Goal: Task Accomplishment & Management: Complete application form

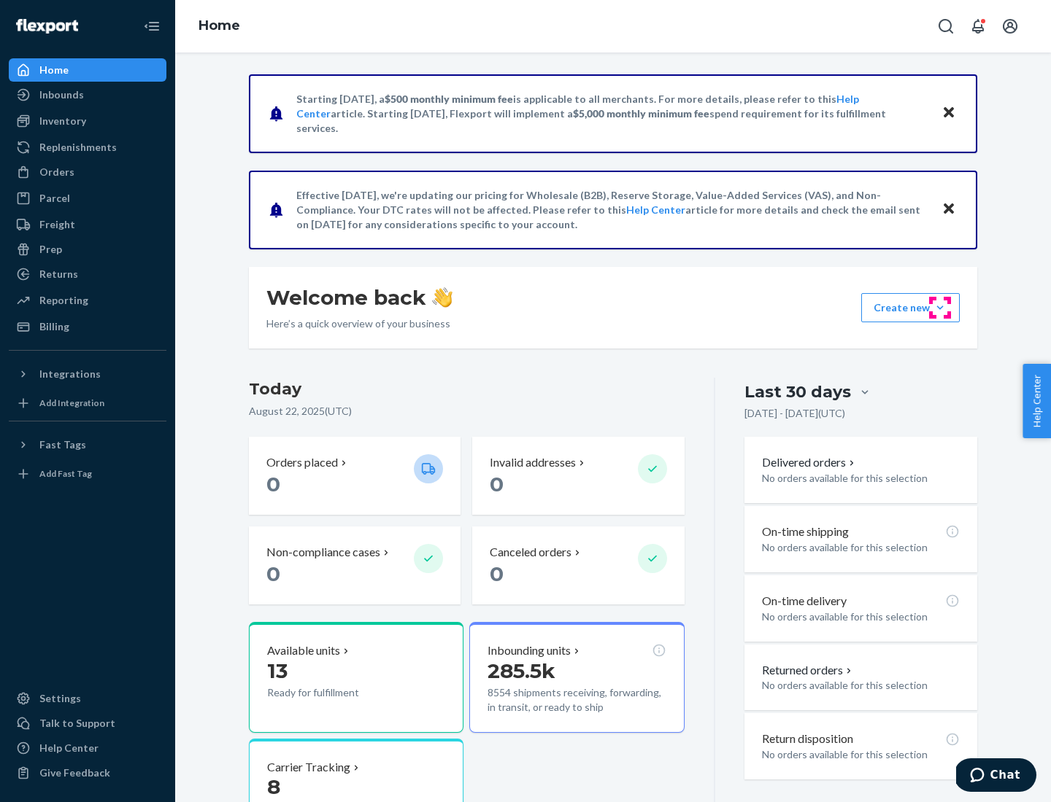
click at [940, 308] on button "Create new Create new inbound Create new order Create new product" at bounding box center [910, 307] width 98 height 29
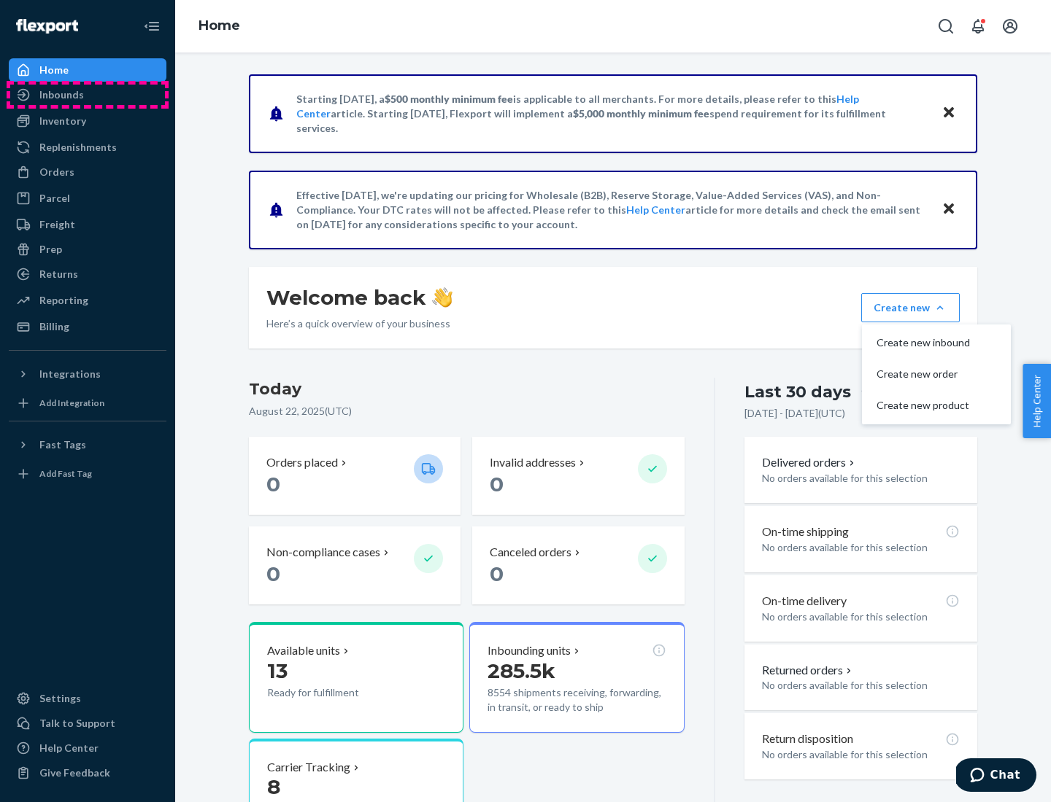
click at [88, 95] on div "Inbounds" at bounding box center [87, 95] width 155 height 20
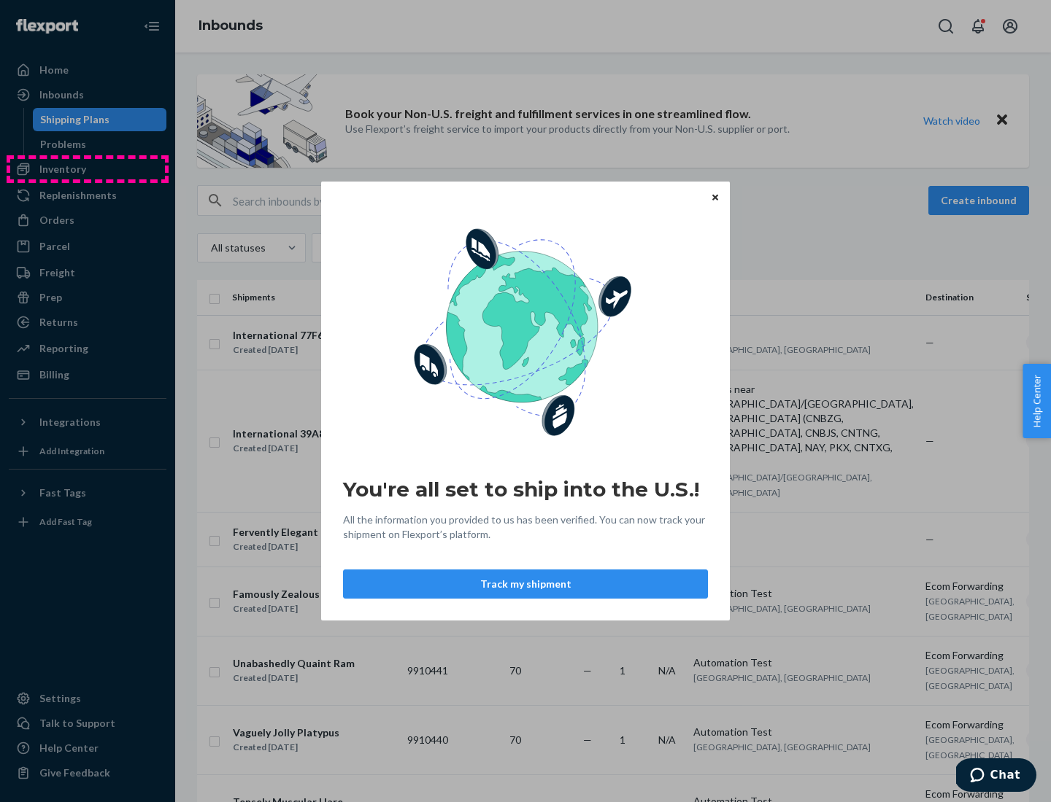
click at [88, 169] on div "You're all set to ship into the U.S.! All the information you provided to us ha…" at bounding box center [525, 401] width 1051 height 802
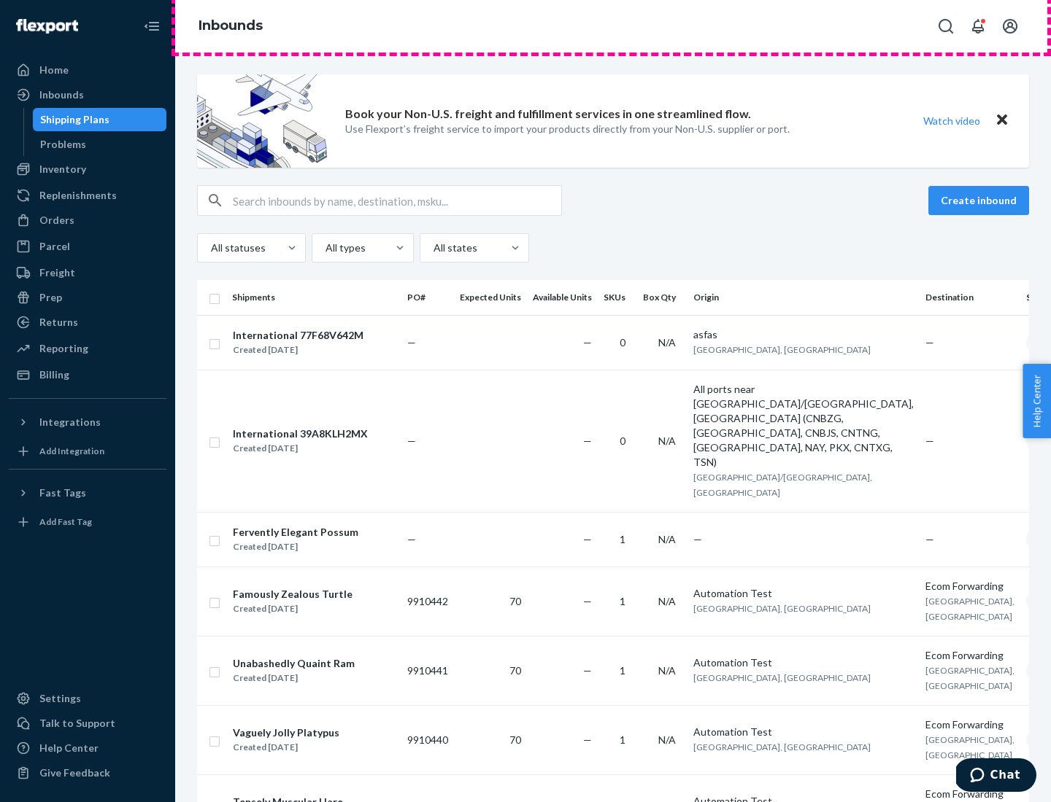
click at [613, 26] on div "Inbounds" at bounding box center [612, 26] width 875 height 53
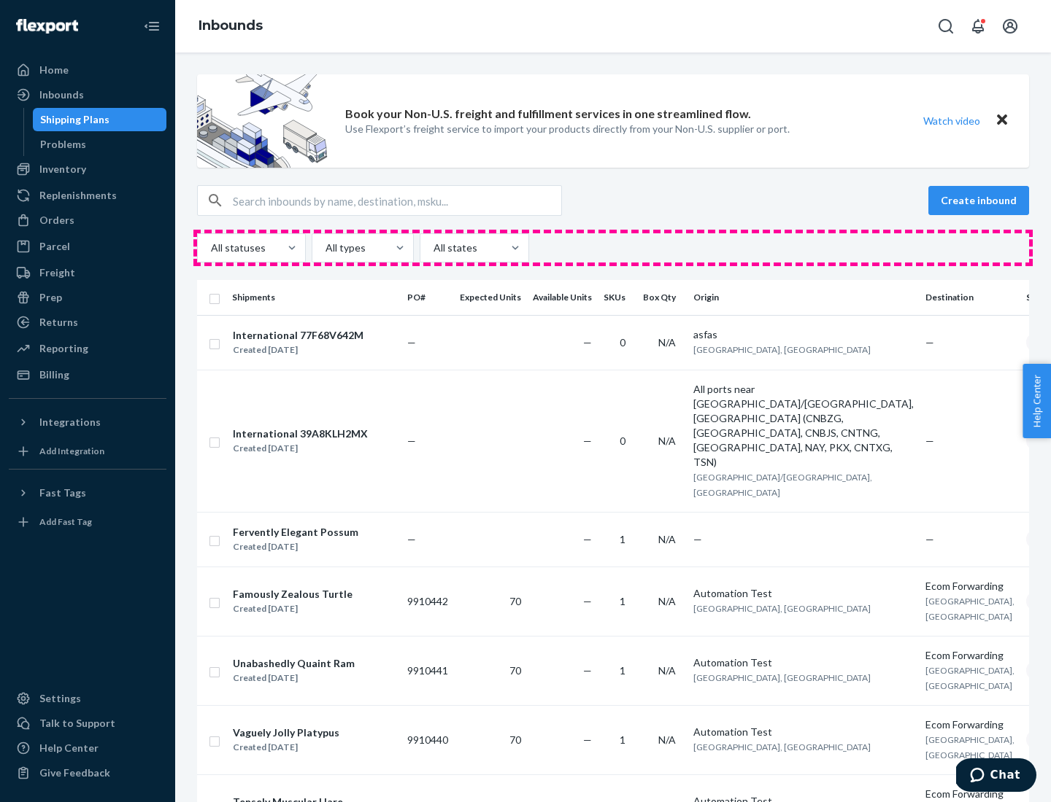
click at [613, 248] on div "All statuses All types All states" at bounding box center [613, 247] width 832 height 29
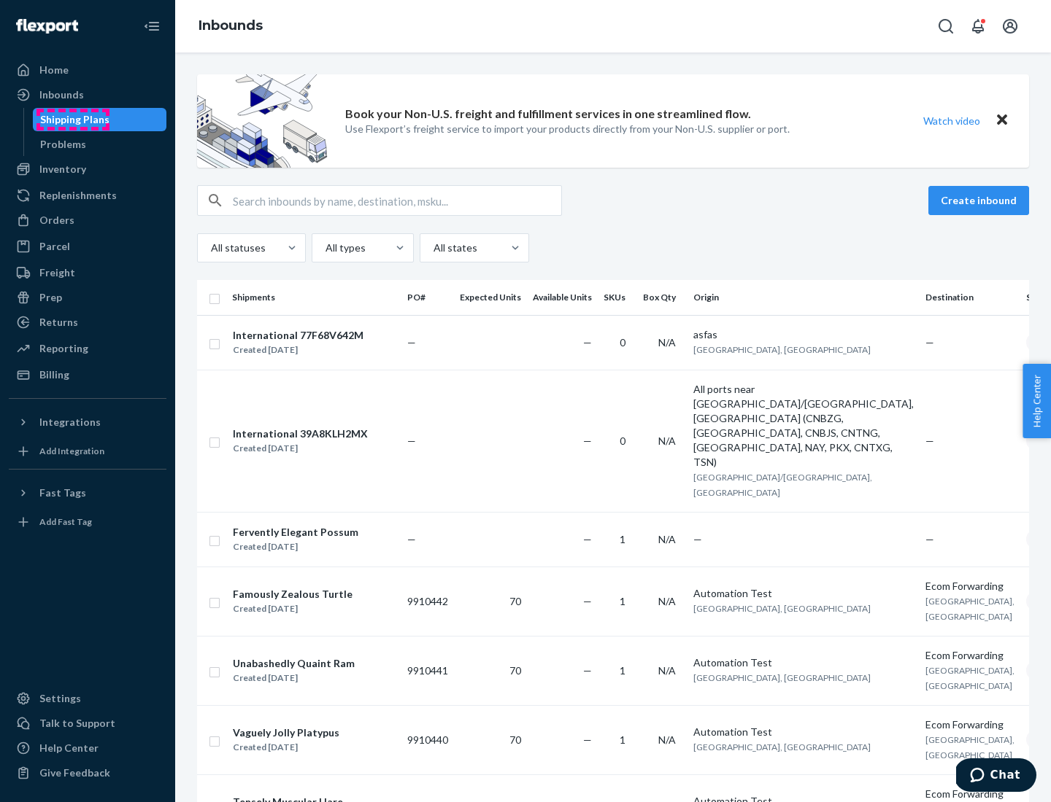
click at [72, 120] on div "Shipping Plans" at bounding box center [74, 119] width 69 height 15
click at [980, 201] on button "Create inbound" at bounding box center [978, 200] width 101 height 29
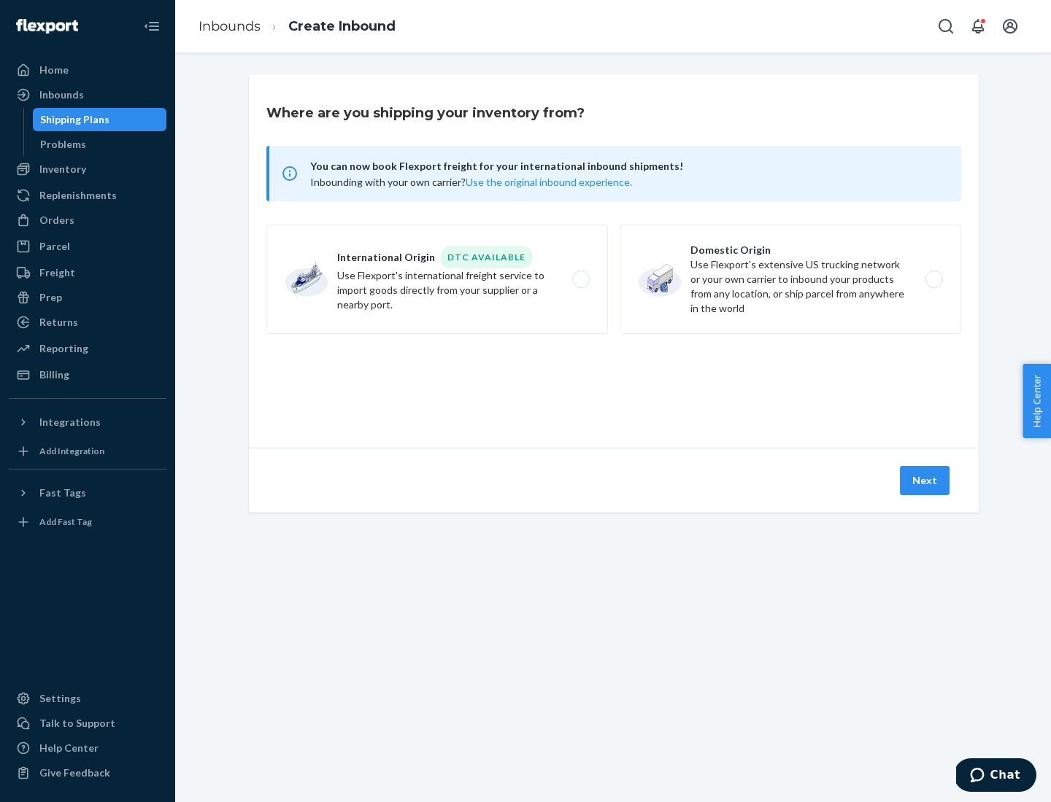
click at [437, 279] on label "International Origin DTC Available Use Flexport's international freight service…" at bounding box center [436, 279] width 341 height 109
click at [580, 279] on input "International Origin DTC Available Use Flexport's international freight service…" at bounding box center [584, 279] width 9 height 9
radio input "true"
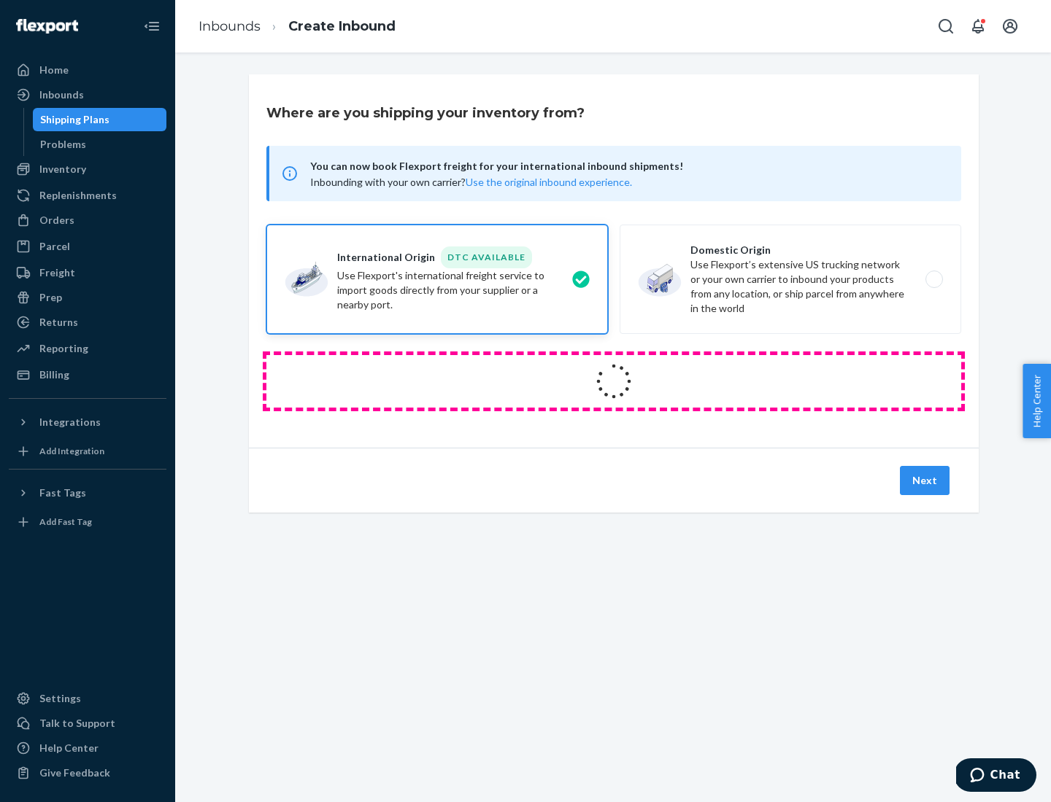
click at [614, 382] on icon at bounding box center [613, 381] width 47 height 47
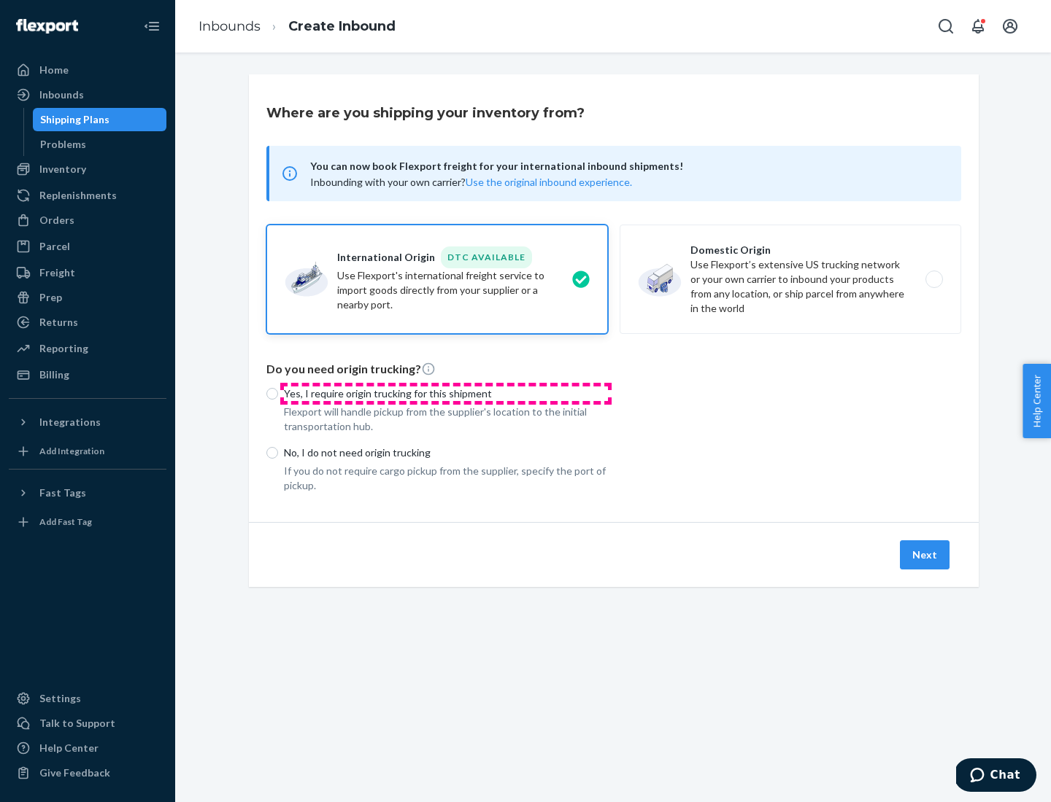
click at [446, 393] on p "Yes, I require origin trucking for this shipment" at bounding box center [446, 394] width 324 height 15
click at [278, 393] on input "Yes, I require origin trucking for this shipment" at bounding box center [272, 394] width 12 height 12
radio input "true"
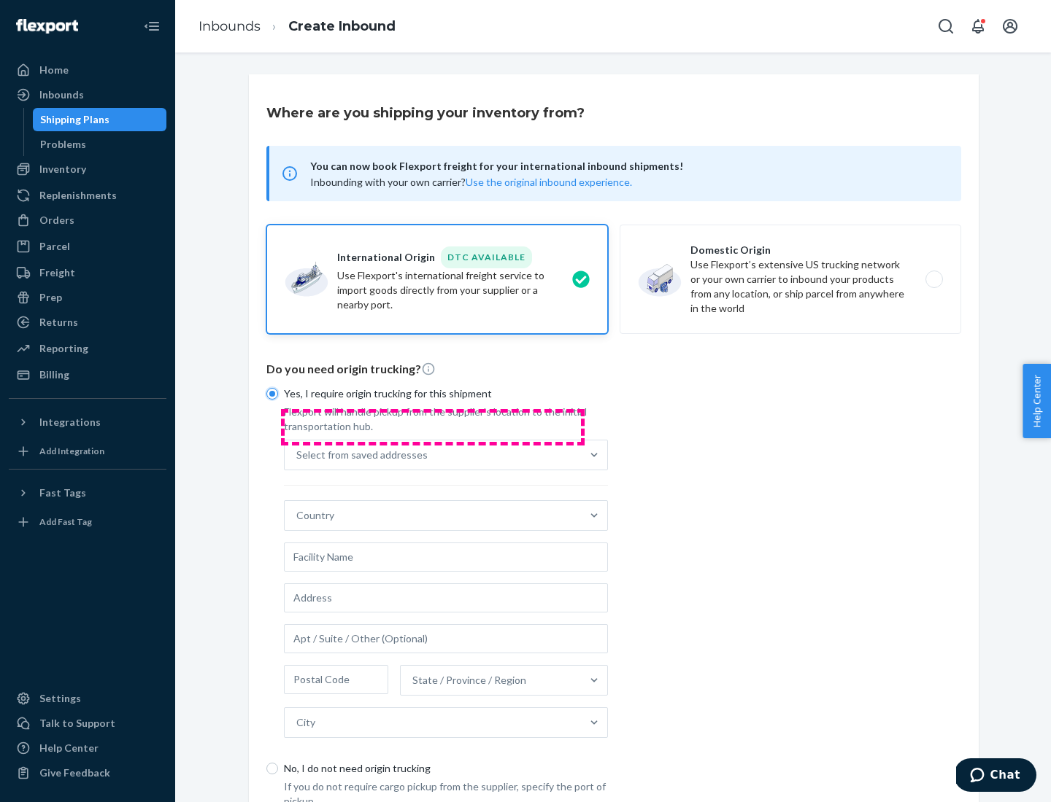
scroll to position [28, 0]
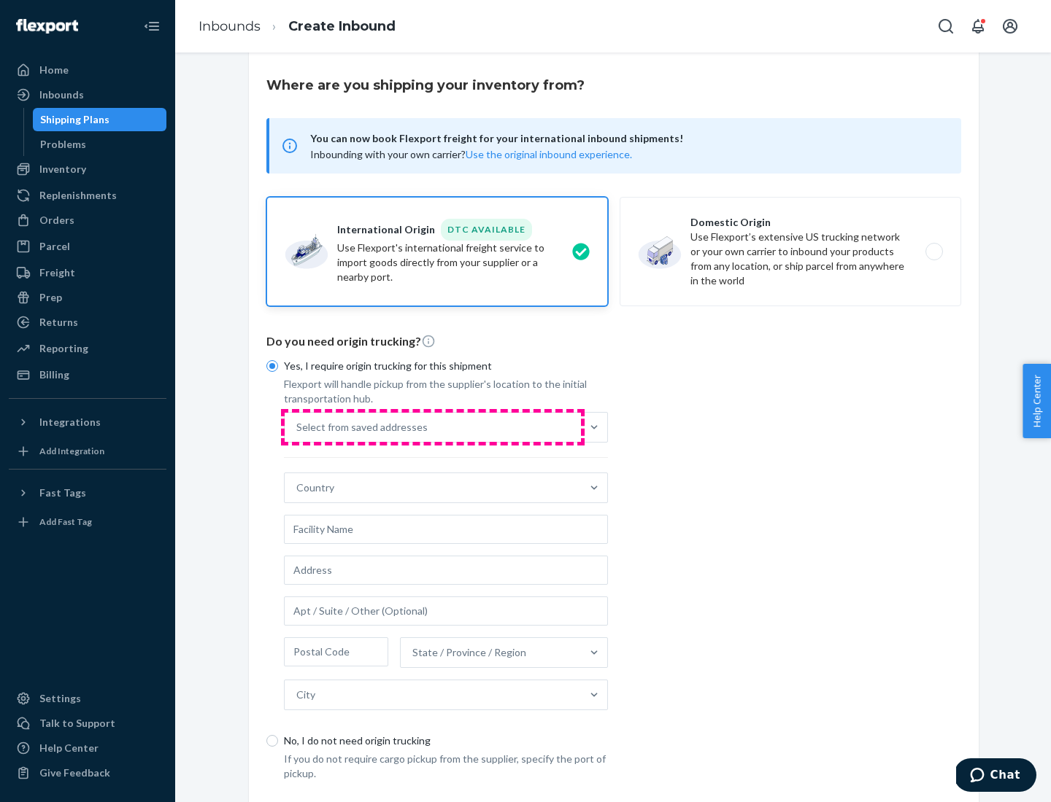
click at [433, 427] on div "Select from saved addresses" at bounding box center [433, 427] width 296 height 29
click at [298, 427] on input "Select from saved addresses" at bounding box center [296, 427] width 1 height 15
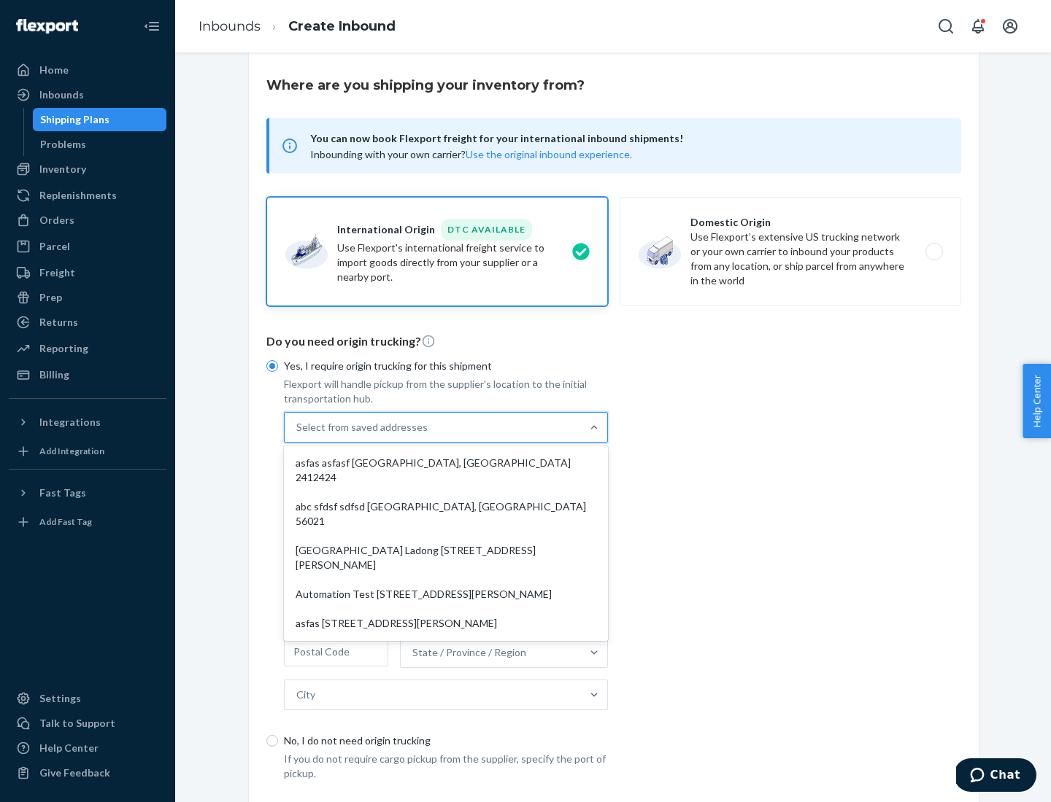
scroll to position [63, 0]
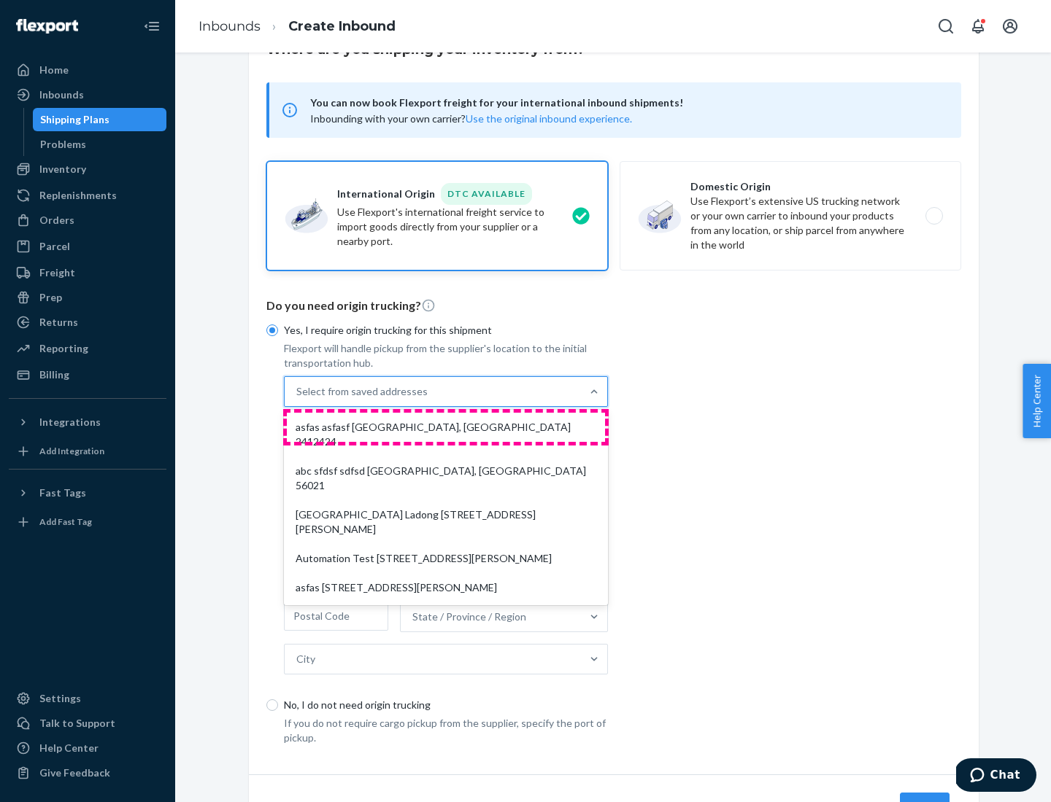
click at [446, 427] on div "asfas asfasf [GEOGRAPHIC_DATA], [GEOGRAPHIC_DATA] 2412424" at bounding box center [446, 435] width 318 height 44
click at [298, 399] on input "option asfas asfasf [GEOGRAPHIC_DATA], [GEOGRAPHIC_DATA] 2412424 focused, 1 of …" at bounding box center [296, 391] width 1 height 15
type input "asfas"
type input "asfasf"
type input "2412424"
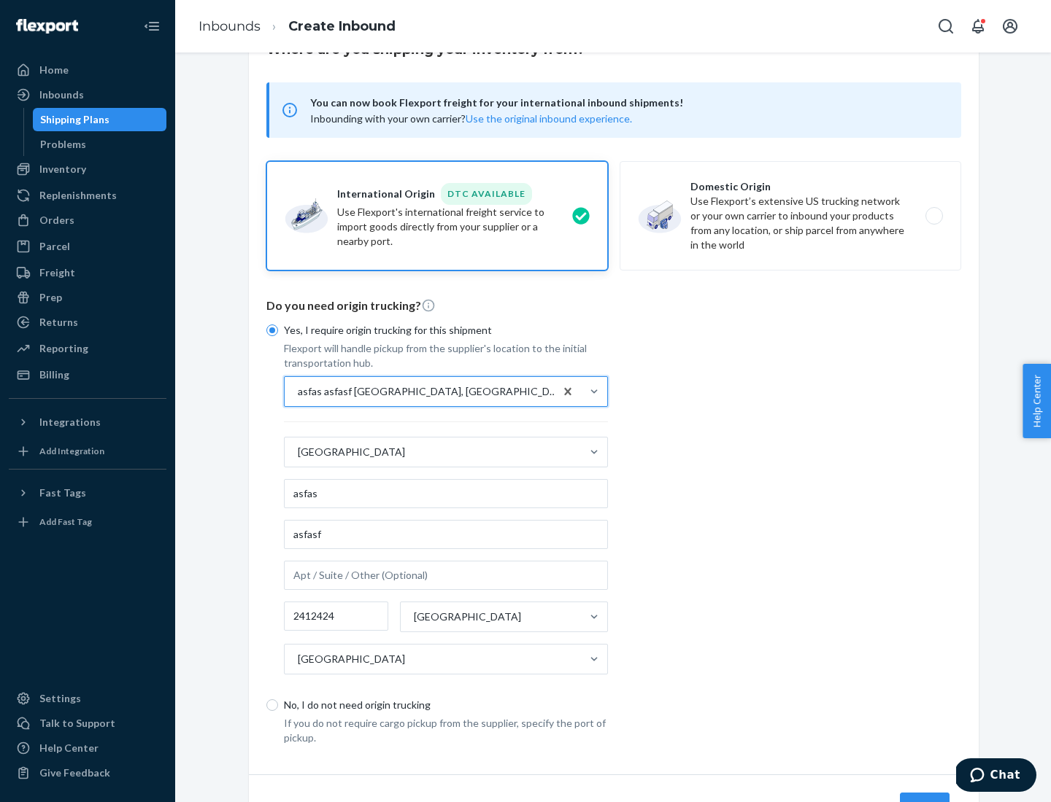
scroll to position [136, 0]
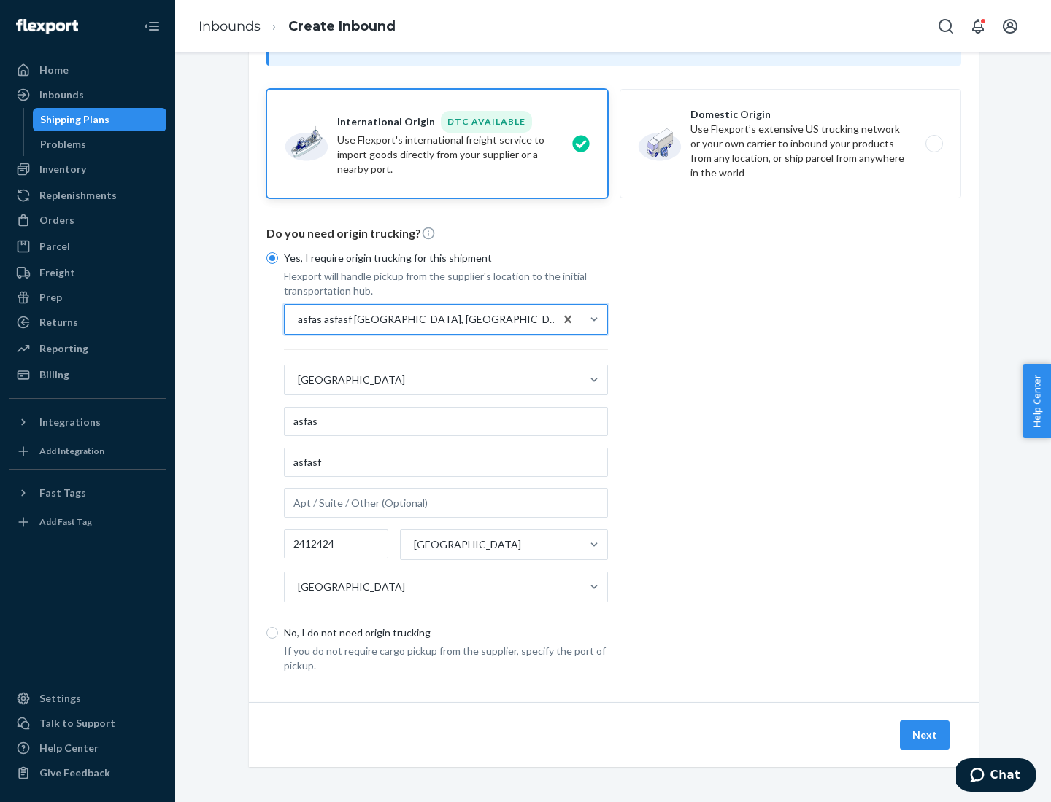
click at [925, 735] on button "Next" at bounding box center [924, 735] width 50 height 29
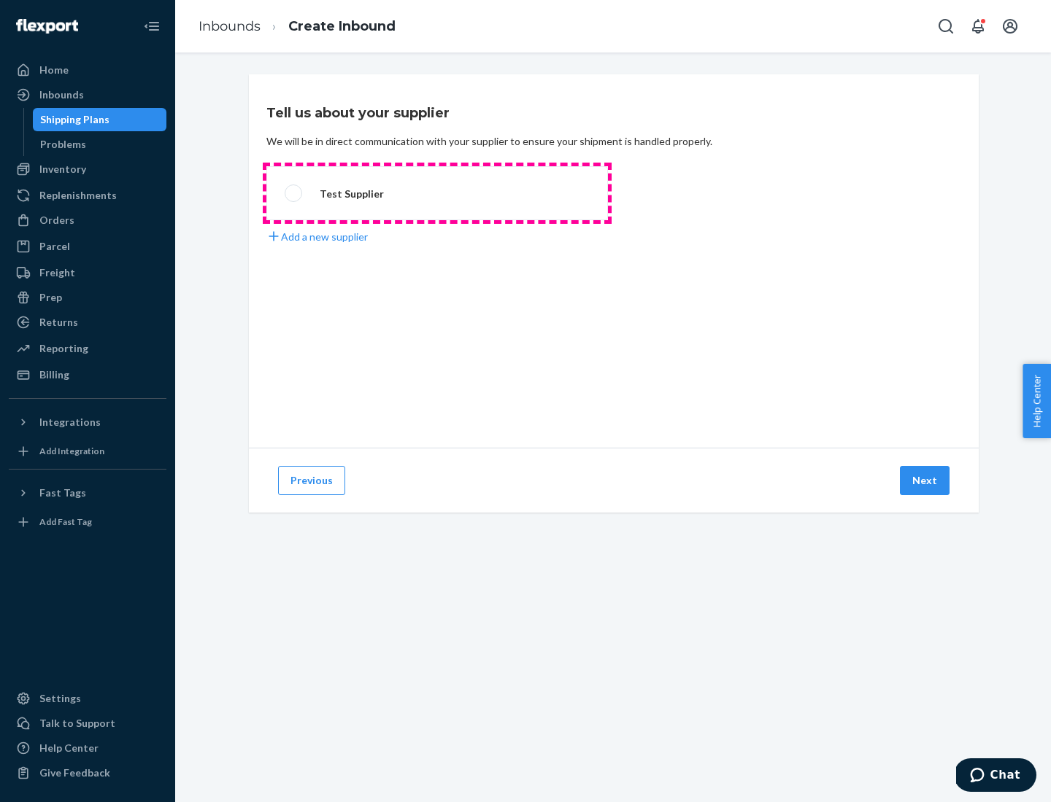
click at [437, 193] on label "Test Supplier" at bounding box center [436, 193] width 341 height 54
click at [294, 193] on input "Test Supplier" at bounding box center [289, 193] width 9 height 9
radio input "true"
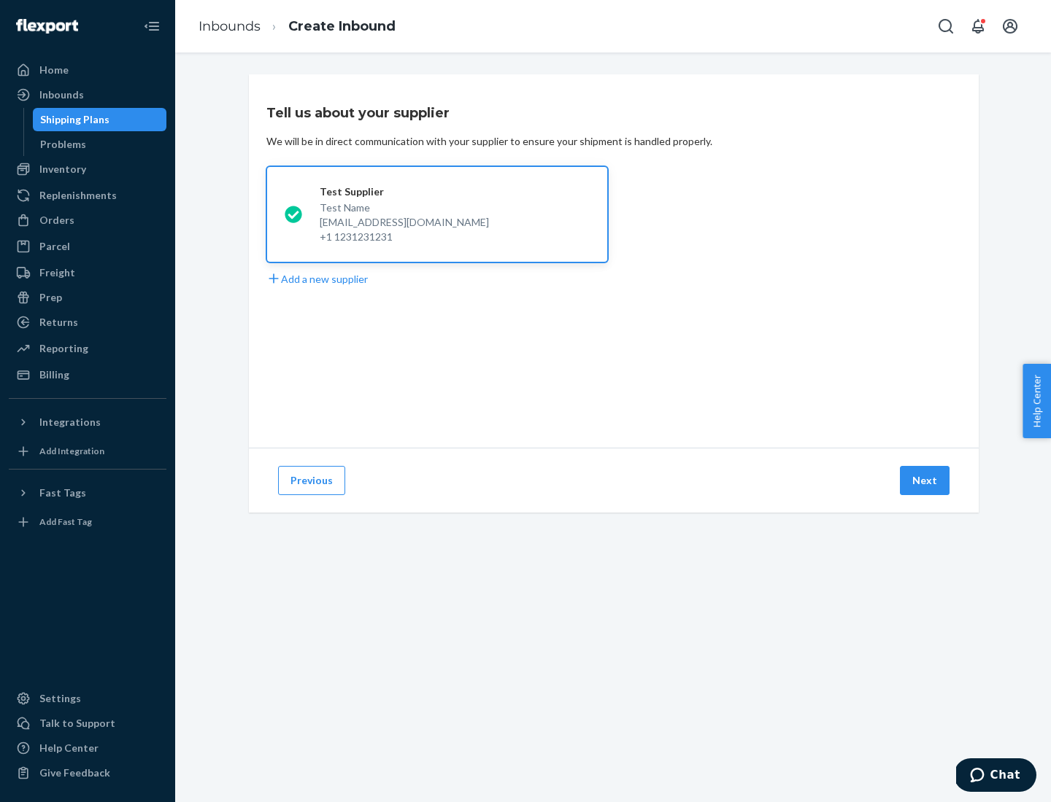
click at [925, 481] on button "Next" at bounding box center [924, 480] width 50 height 29
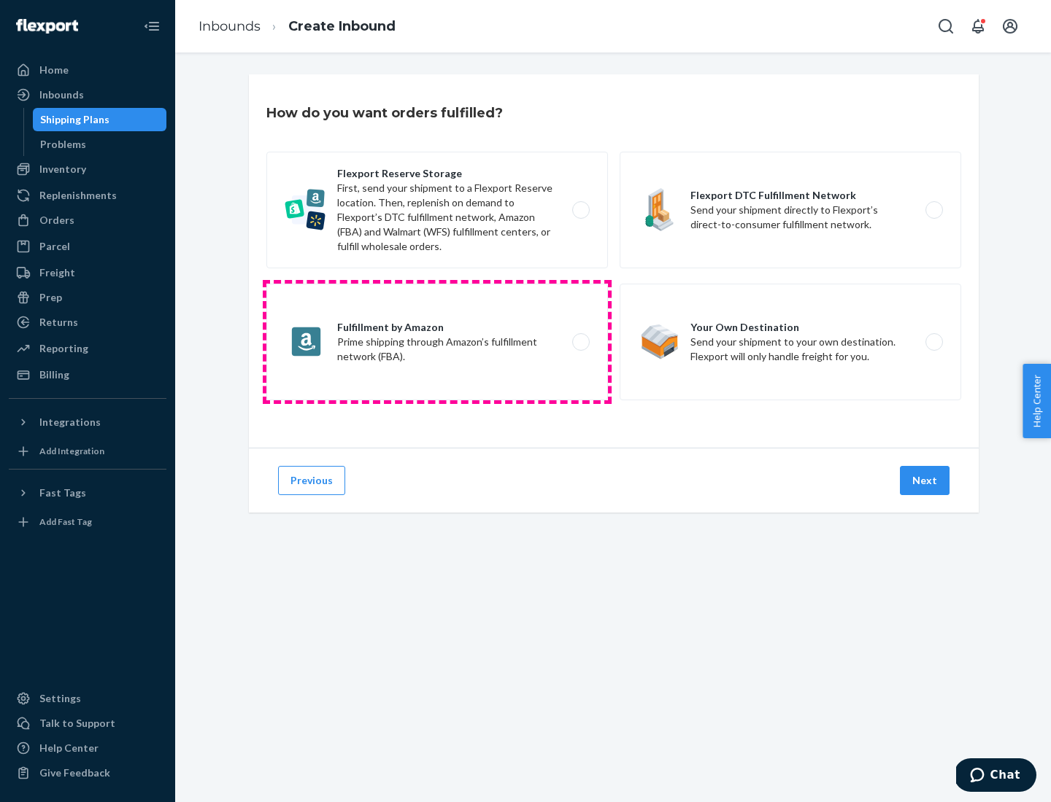
click at [437, 342] on label "Fulfillment by Amazon Prime shipping through Amazon’s fulfillment network (FBA)." at bounding box center [436, 342] width 341 height 117
click at [580, 342] on input "Fulfillment by Amazon Prime shipping through Amazon’s fulfillment network (FBA)." at bounding box center [584, 342] width 9 height 9
radio input "true"
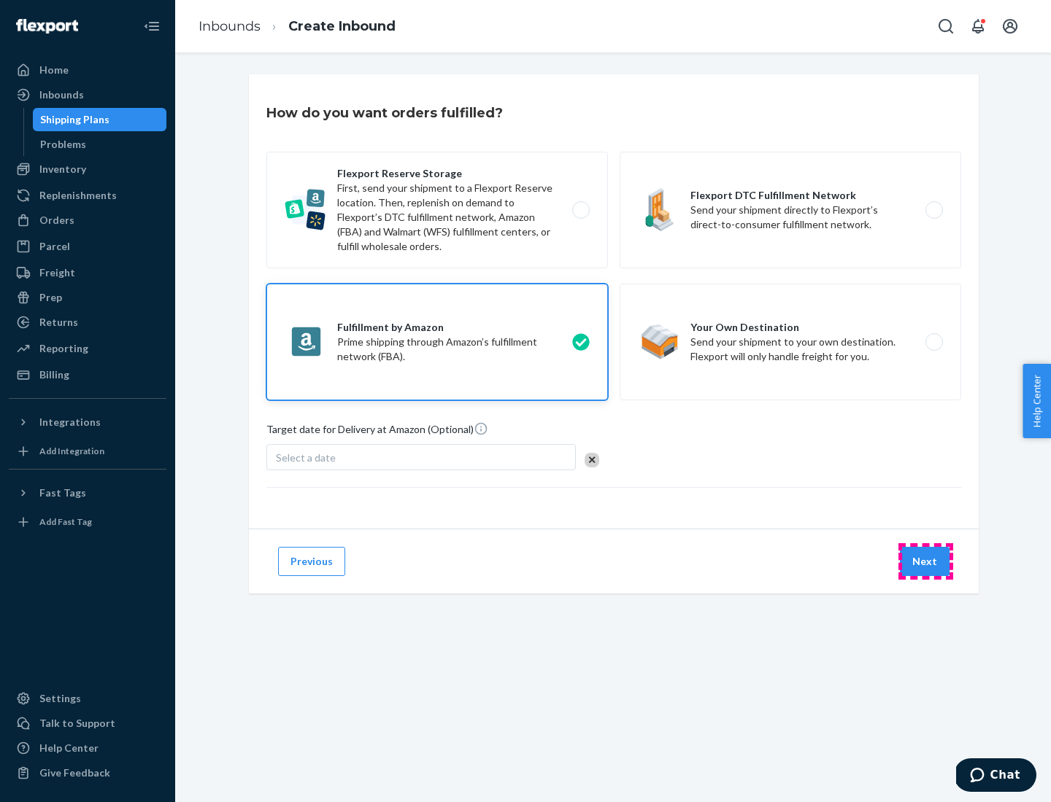
click at [925, 562] on button "Next" at bounding box center [924, 561] width 50 height 29
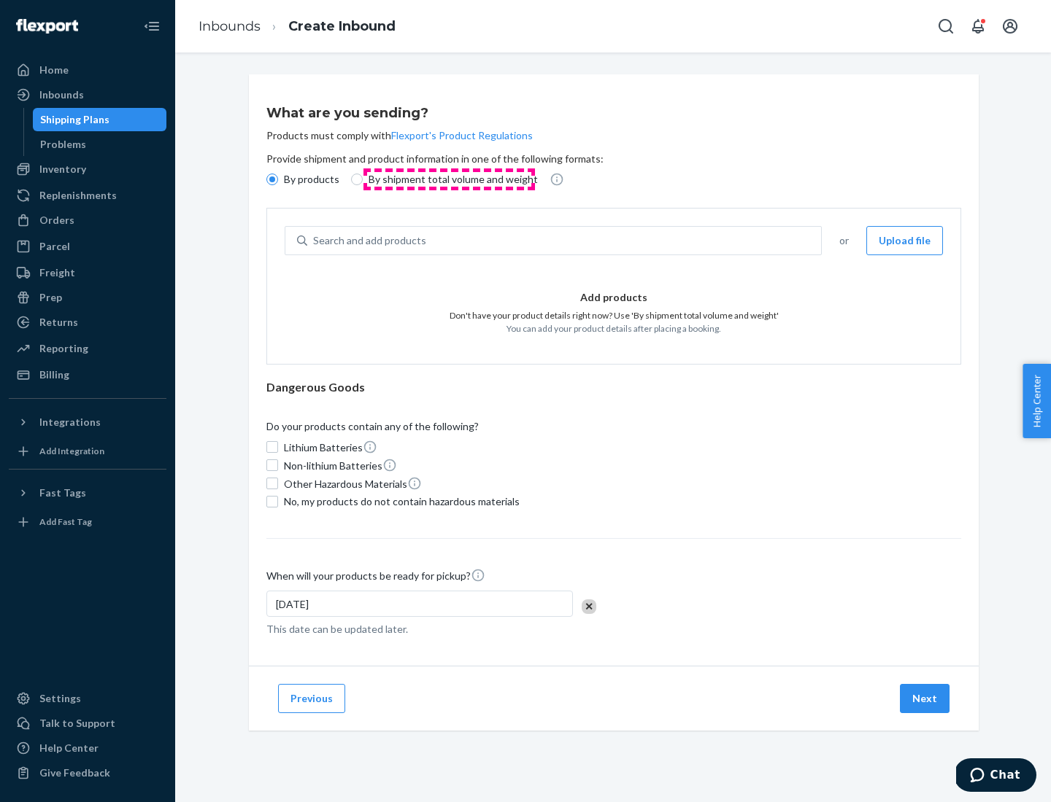
click at [449, 179] on p "By shipment total volume and weight" at bounding box center [452, 179] width 169 height 15
click at [363, 179] on input "By shipment total volume and weight" at bounding box center [357, 180] width 12 height 12
radio input "true"
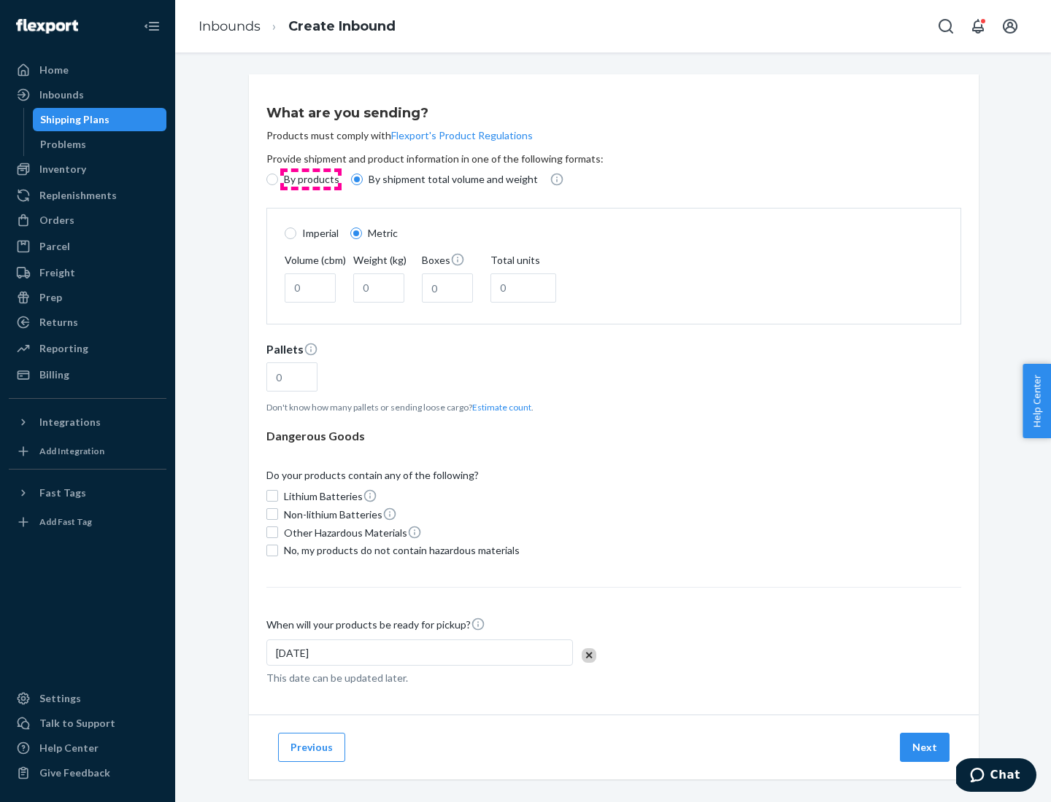
click at [310, 179] on p "By products" at bounding box center [311, 179] width 55 height 15
click at [278, 179] on input "By products" at bounding box center [272, 180] width 12 height 12
radio input "true"
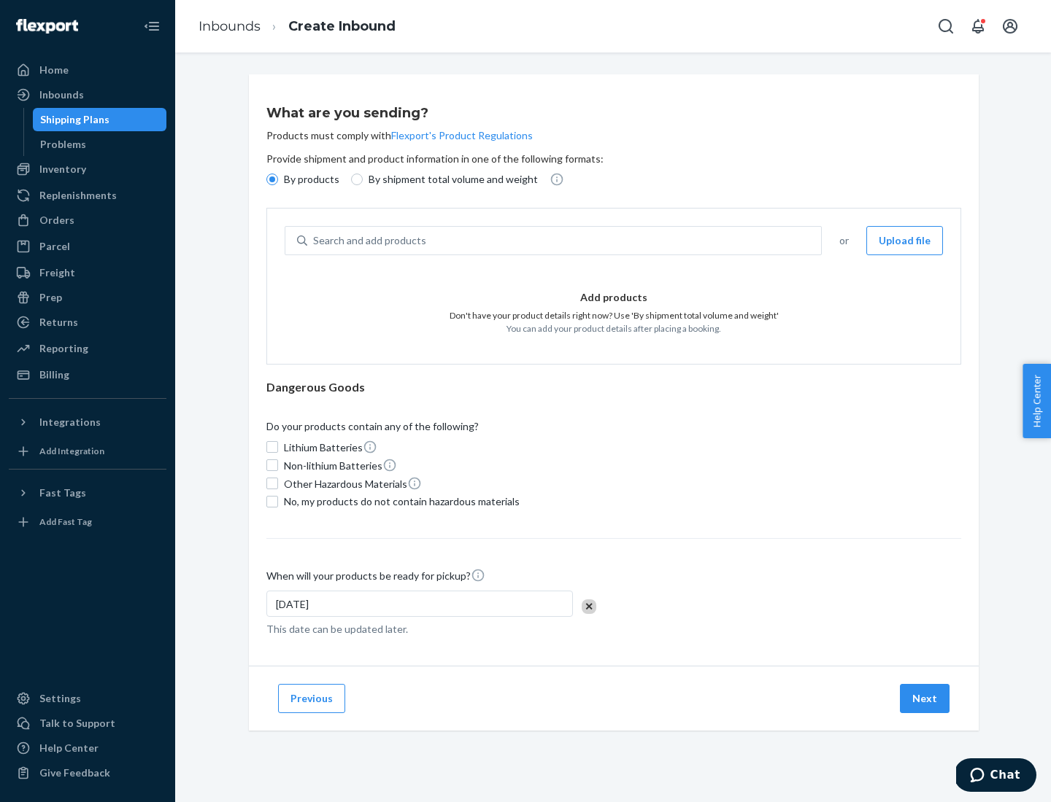
click at [565, 241] on div "Search and add products" at bounding box center [564, 241] width 514 height 26
click at [314, 241] on input "Search and add products" at bounding box center [313, 240] width 1 height 15
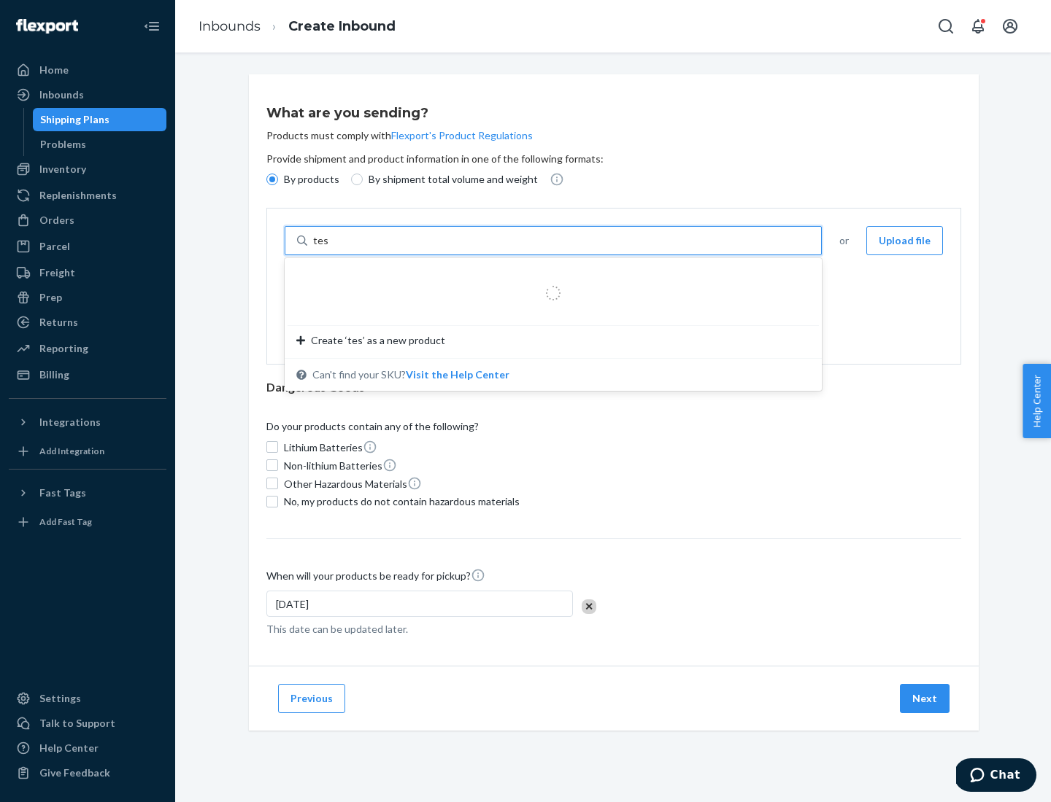
type input "test"
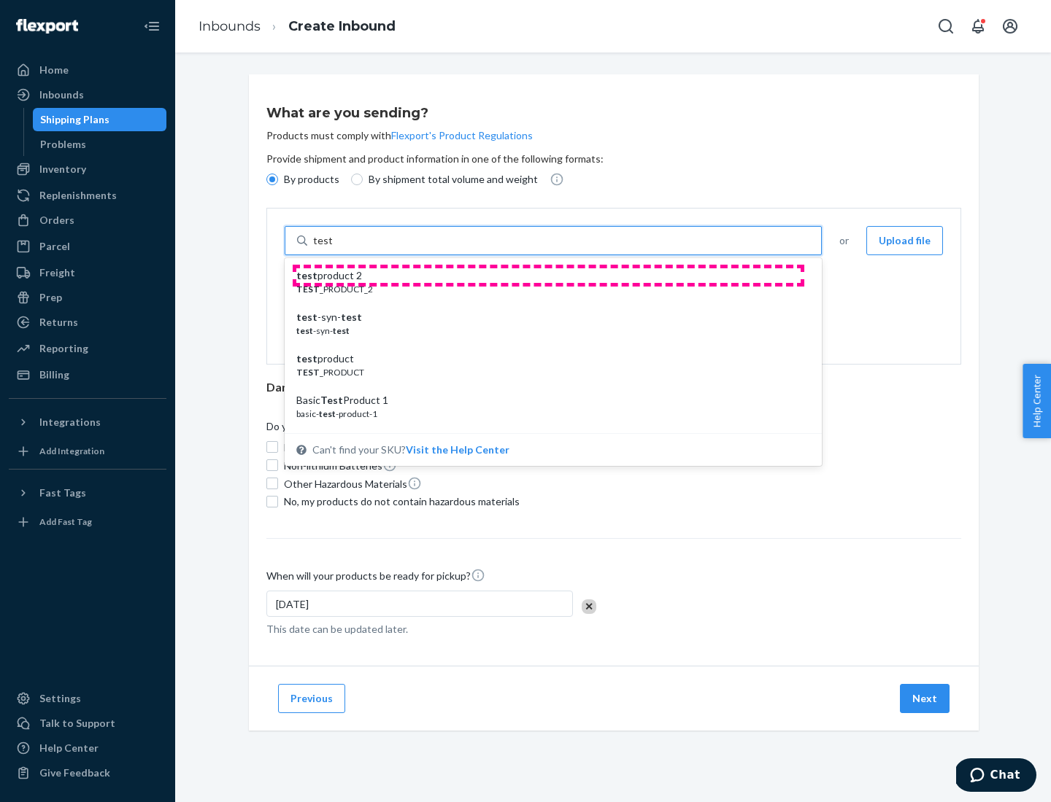
click at [548, 276] on div "test product 2" at bounding box center [547, 275] width 502 height 15
click at [332, 248] on input "test" at bounding box center [322, 240] width 19 height 15
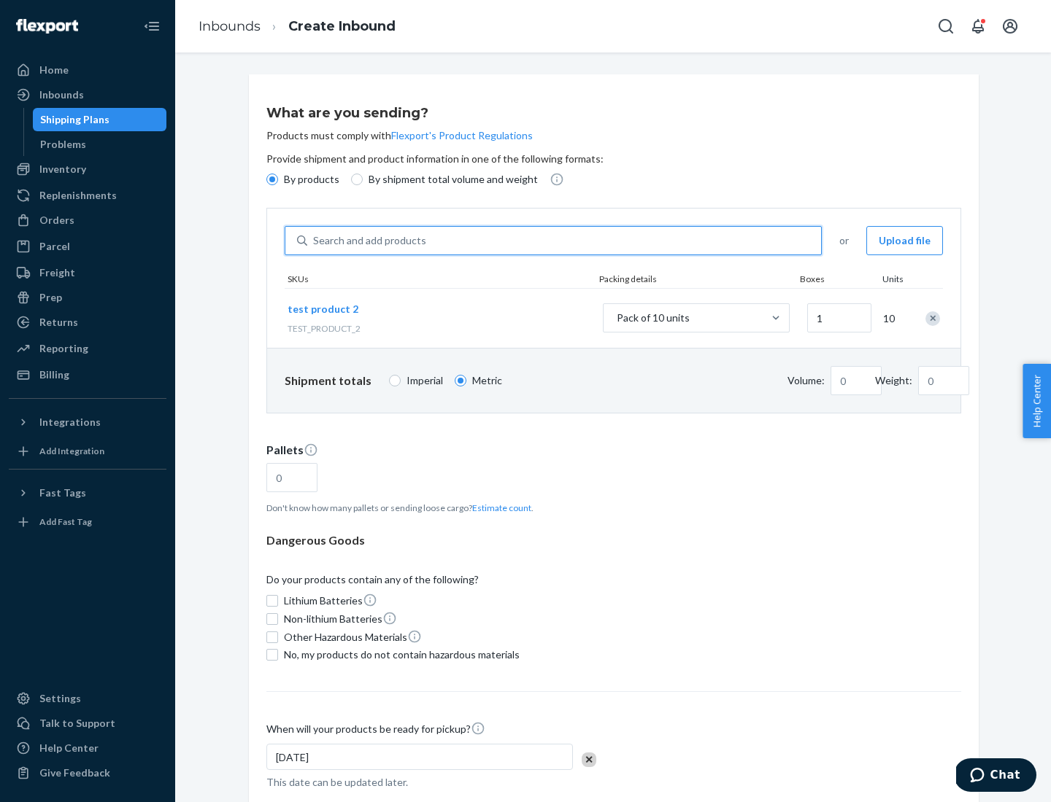
type input "0.02"
type input "22.23"
type input "1"
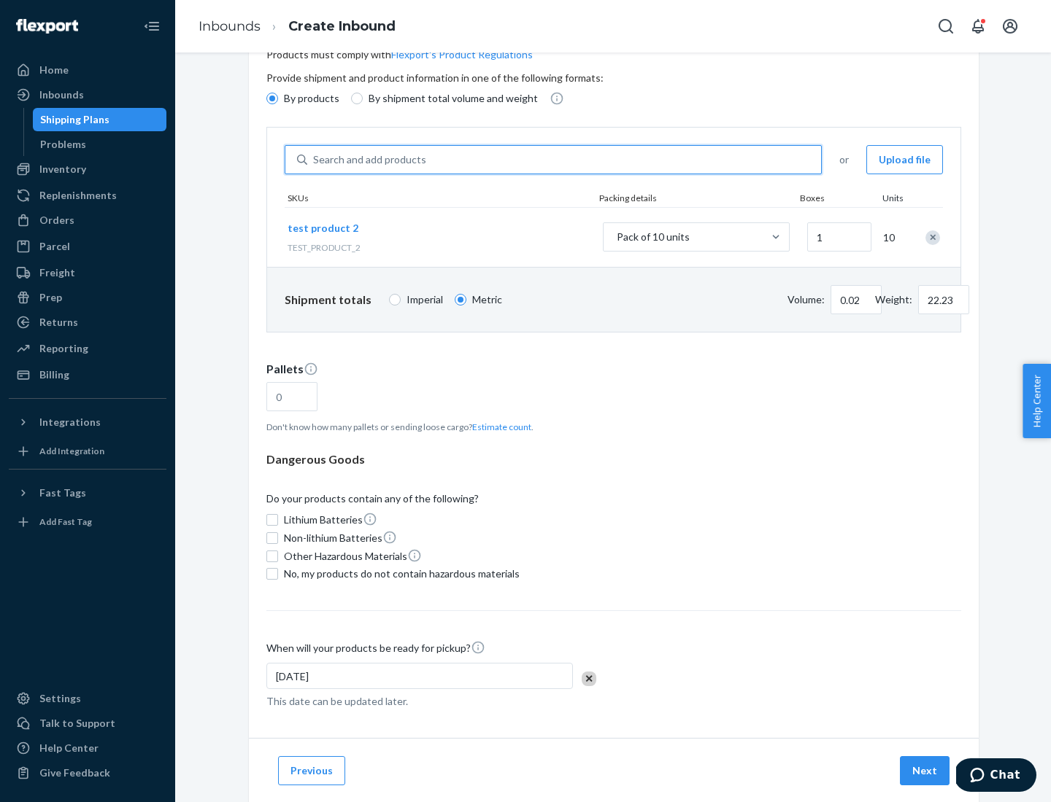
click at [498, 427] on button "Estimate count" at bounding box center [501, 427] width 59 height 12
type input "1"
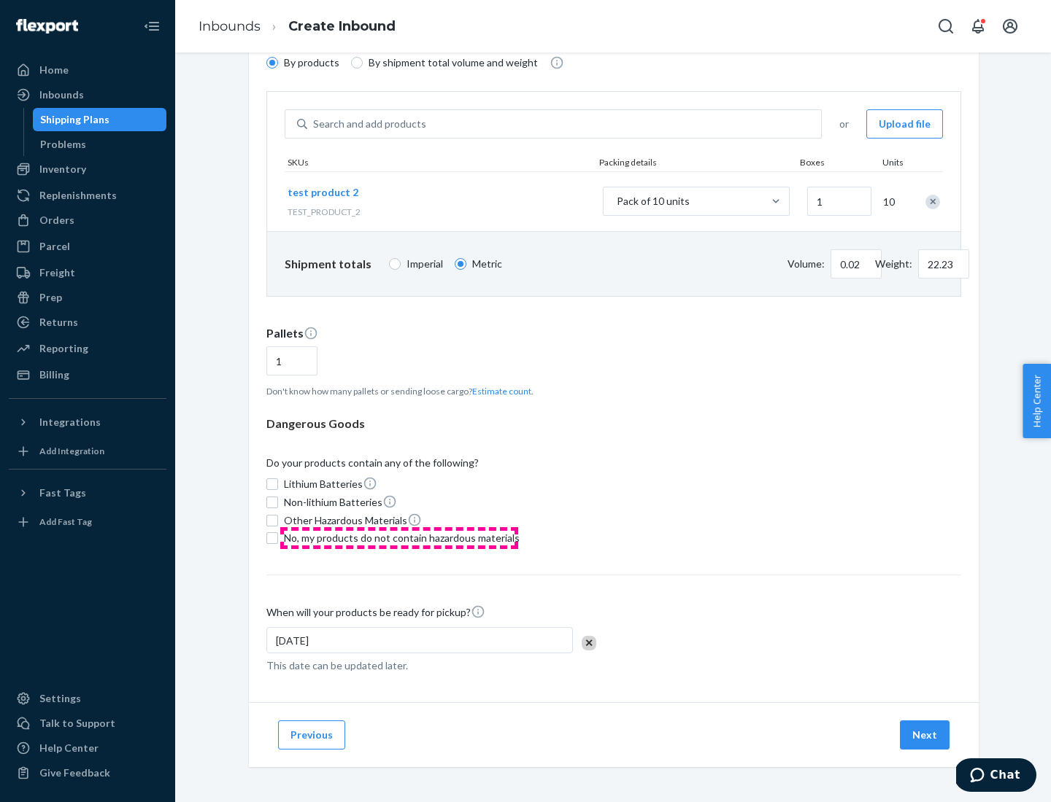
click at [399, 538] on span "No, my products do not contain hazardous materials" at bounding box center [402, 538] width 236 height 15
click at [278, 538] on input "No, my products do not contain hazardous materials" at bounding box center [272, 539] width 12 height 12
checkbox input "true"
click at [925, 735] on button "Next" at bounding box center [924, 735] width 50 height 29
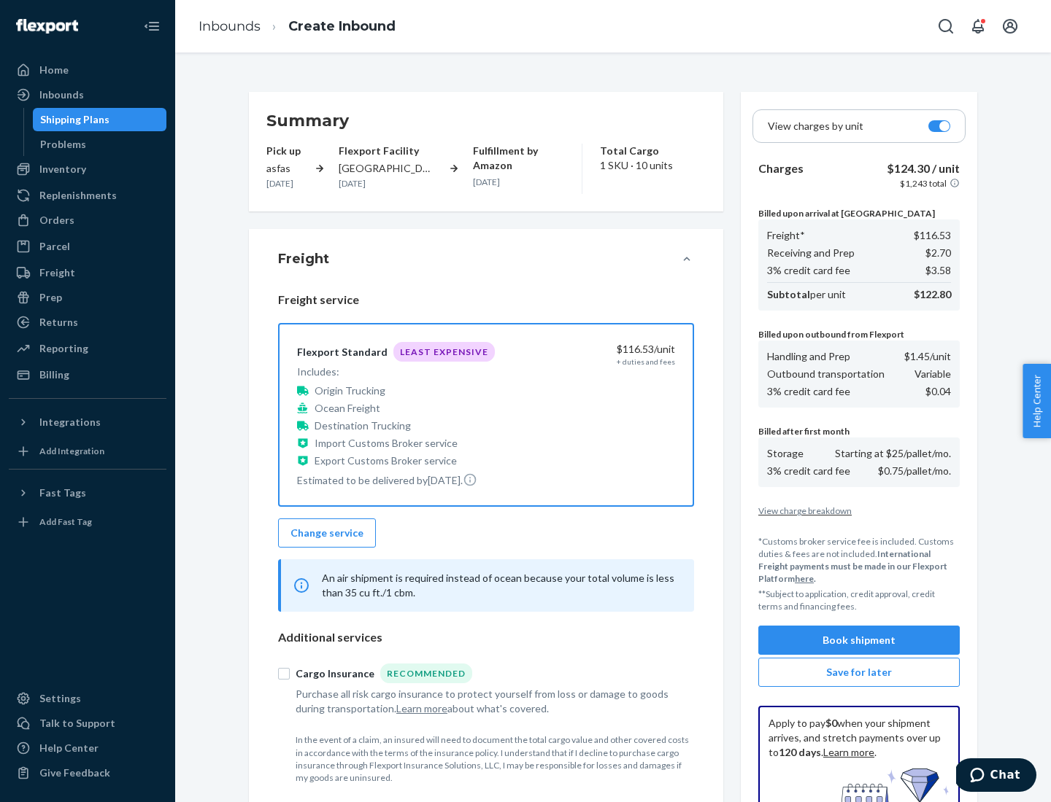
scroll to position [213, 0]
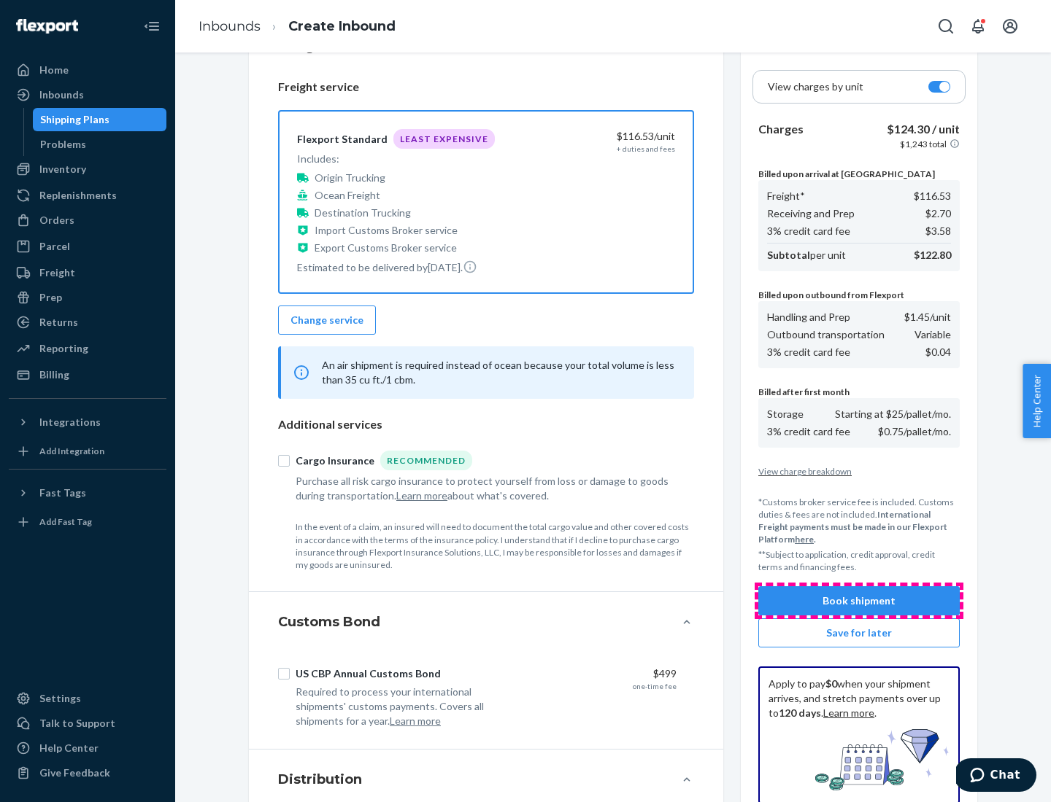
click at [859, 601] on button "Book shipment" at bounding box center [858, 601] width 201 height 29
